Goal: Information Seeking & Learning: Learn about a topic

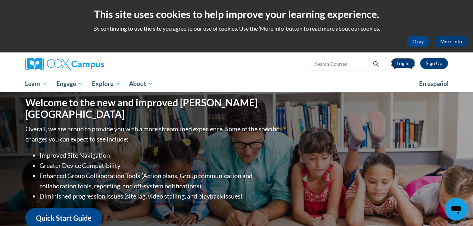
click at [404, 63] on link "Log In" at bounding box center [403, 63] width 24 height 11
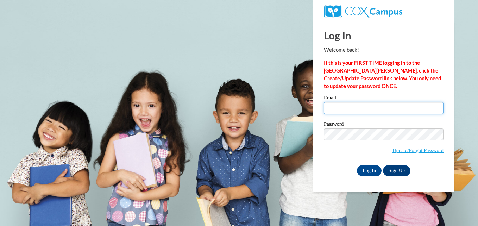
click at [344, 110] on input "Email" at bounding box center [384, 108] width 120 height 12
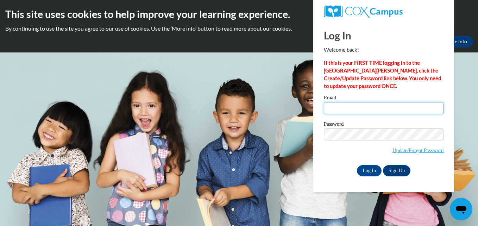
click at [333, 111] on input "Email" at bounding box center [384, 108] width 120 height 12
type input "trc.mcdowell@gmail.com"
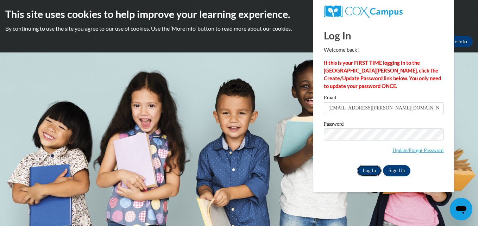
click at [363, 173] on input "Log In" at bounding box center [369, 170] width 25 height 11
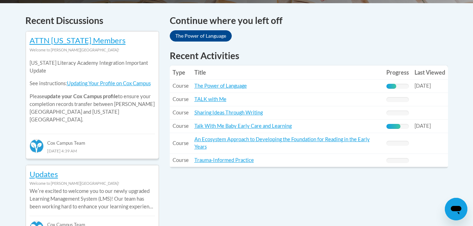
scroll to position [298, 0]
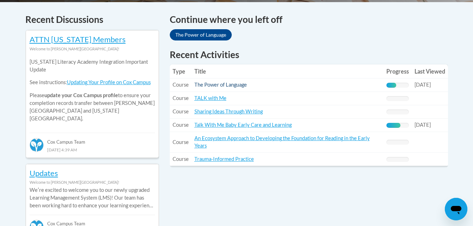
click at [240, 86] on link "The Power of Language" at bounding box center [220, 85] width 52 height 6
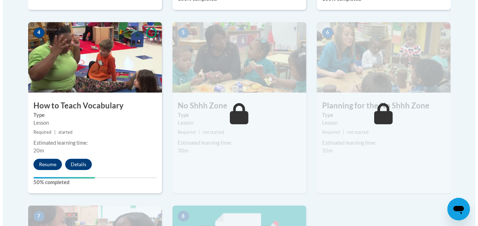
scroll to position [400, 0]
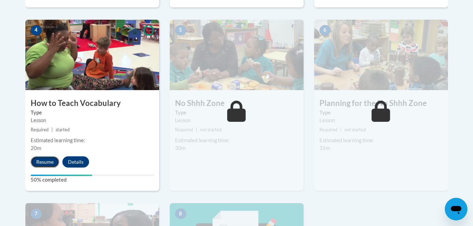
click at [42, 164] on button "Resume" at bounding box center [45, 161] width 29 height 11
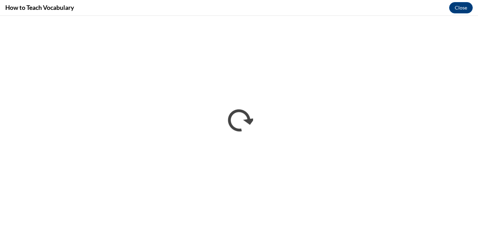
scroll to position [0, 0]
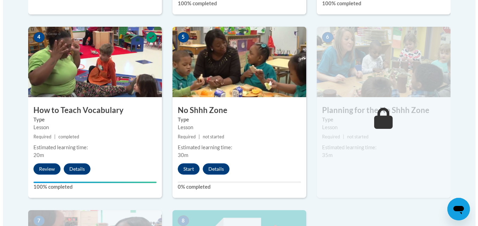
scroll to position [401, 0]
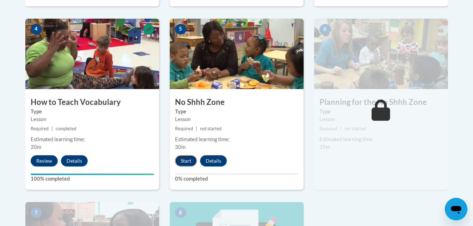
click at [189, 161] on button "Start" at bounding box center [186, 160] width 22 height 11
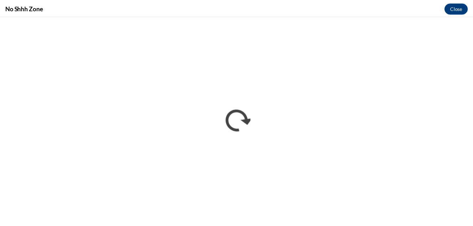
scroll to position [0, 0]
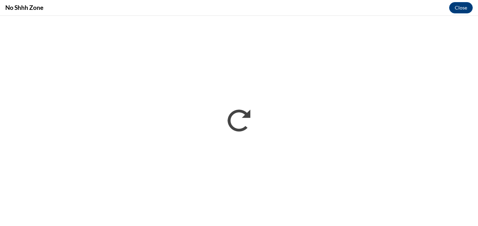
click at [267, 0] on div "No Shhh Zone Close" at bounding box center [239, 8] width 478 height 16
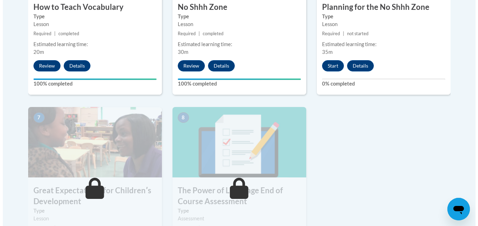
scroll to position [499, 0]
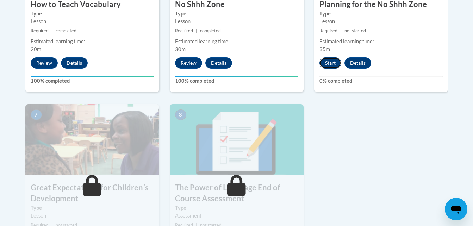
click at [330, 63] on button "Start" at bounding box center [330, 62] width 22 height 11
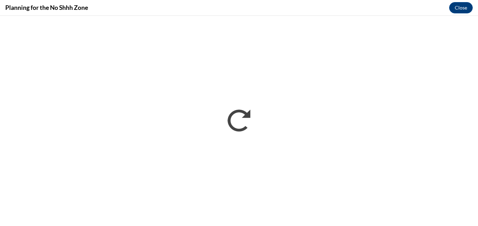
scroll to position [0, 0]
